Goal: Find contact information: Find contact information

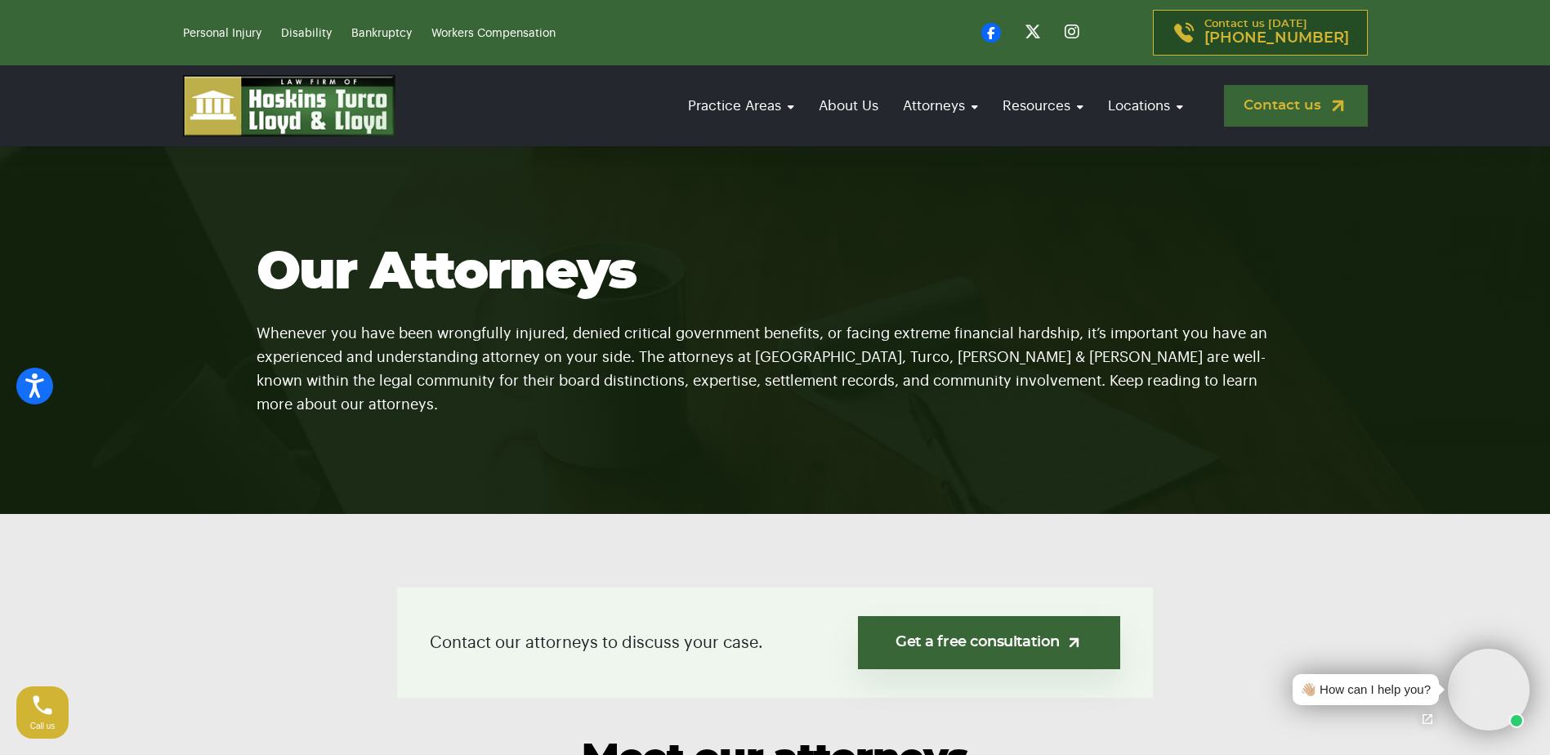
click at [1274, 105] on link "Contact us" at bounding box center [1296, 106] width 144 height 42
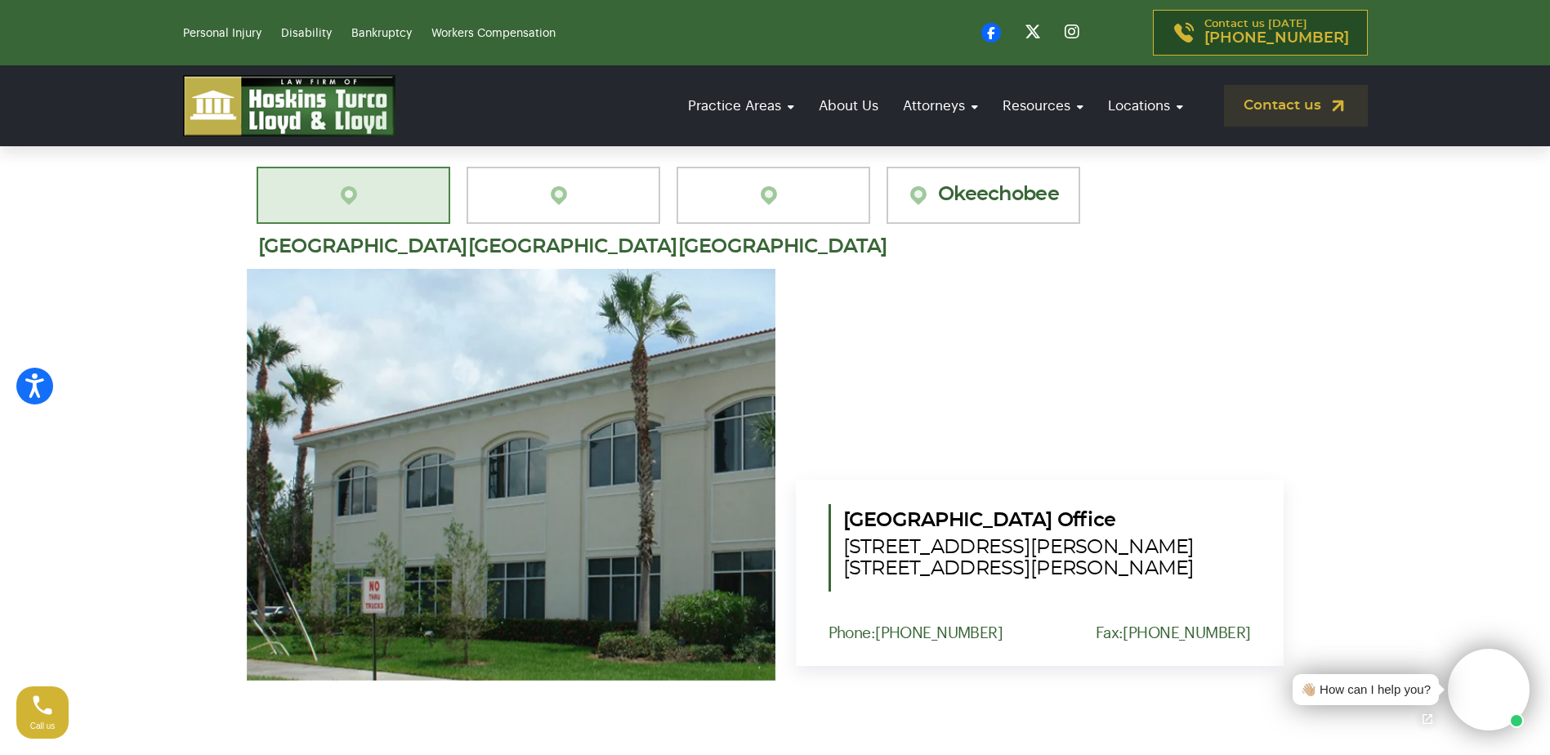
scroll to position [1471, 0]
